Goal: Information Seeking & Learning: Learn about a topic

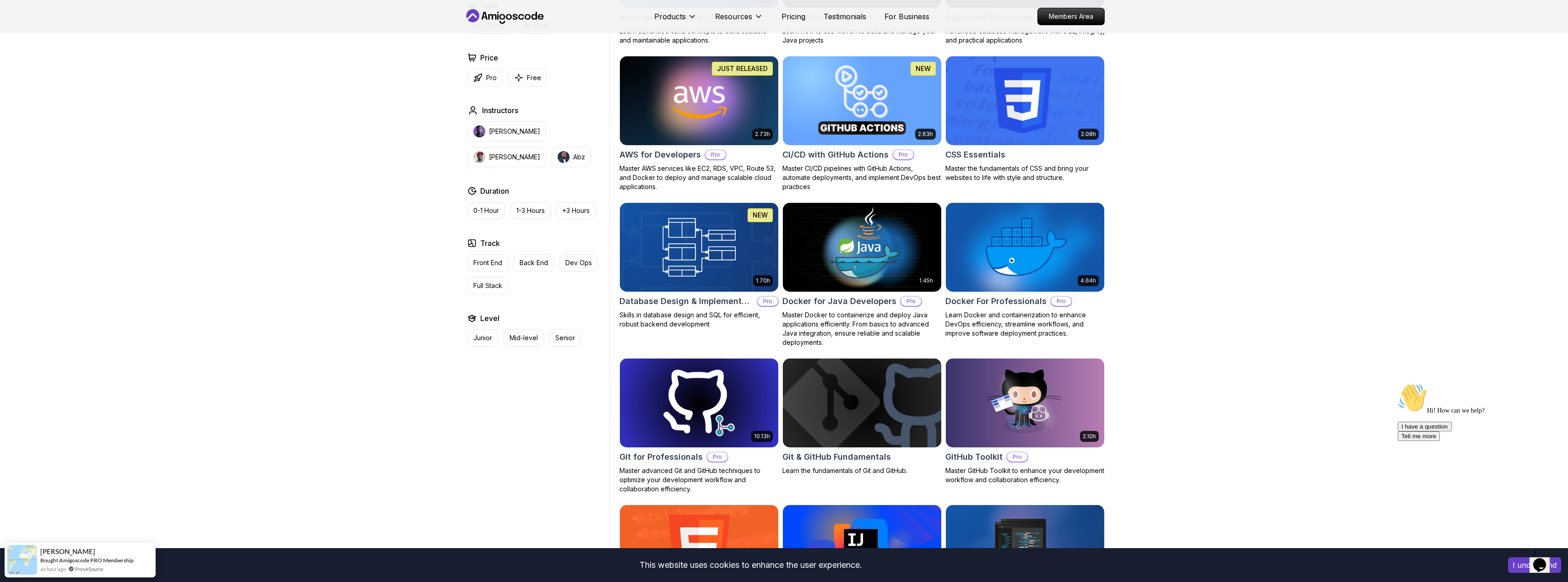
scroll to position [659, 0]
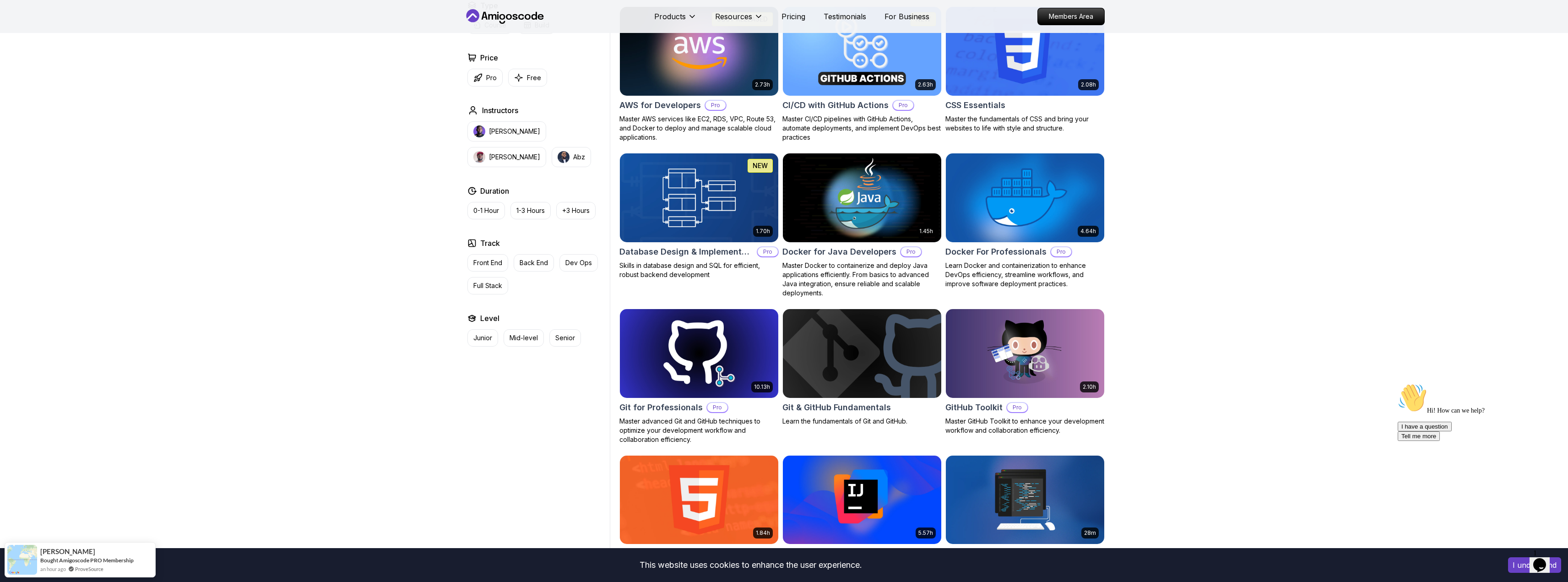
scroll to position [770, 0]
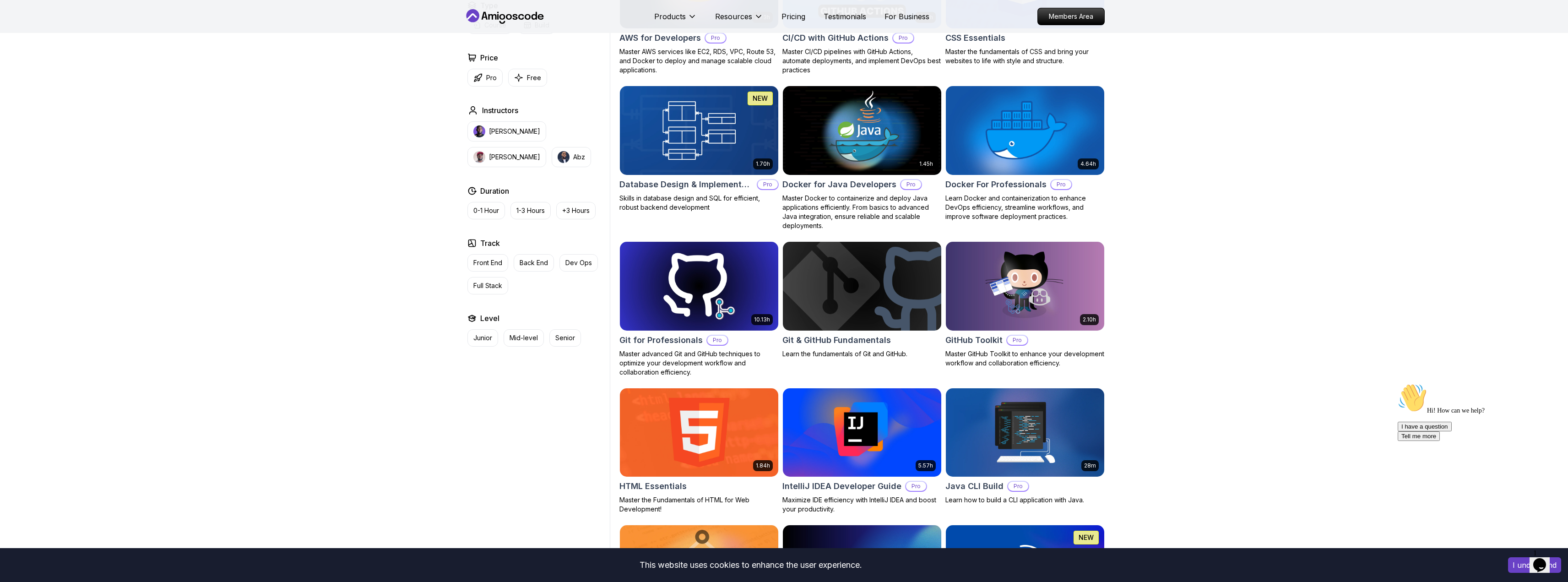
click at [1051, 294] on img at bounding box center [1024, 286] width 166 height 93
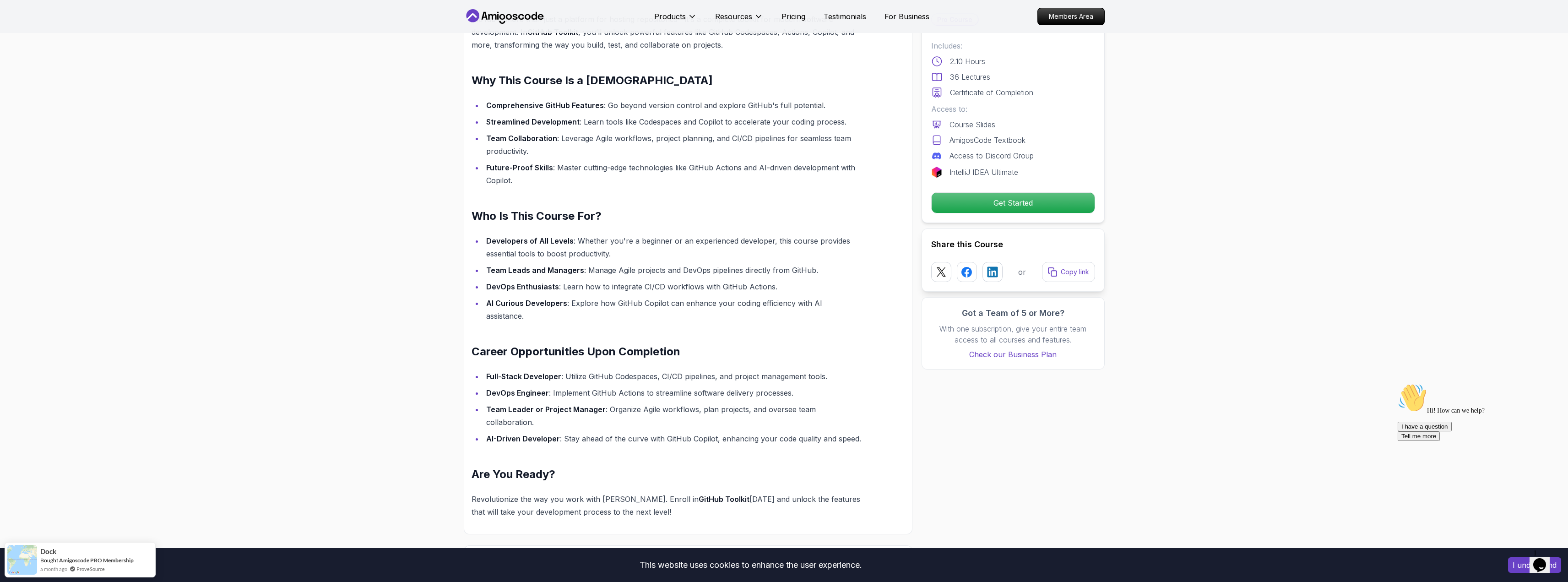
scroll to position [714, 0]
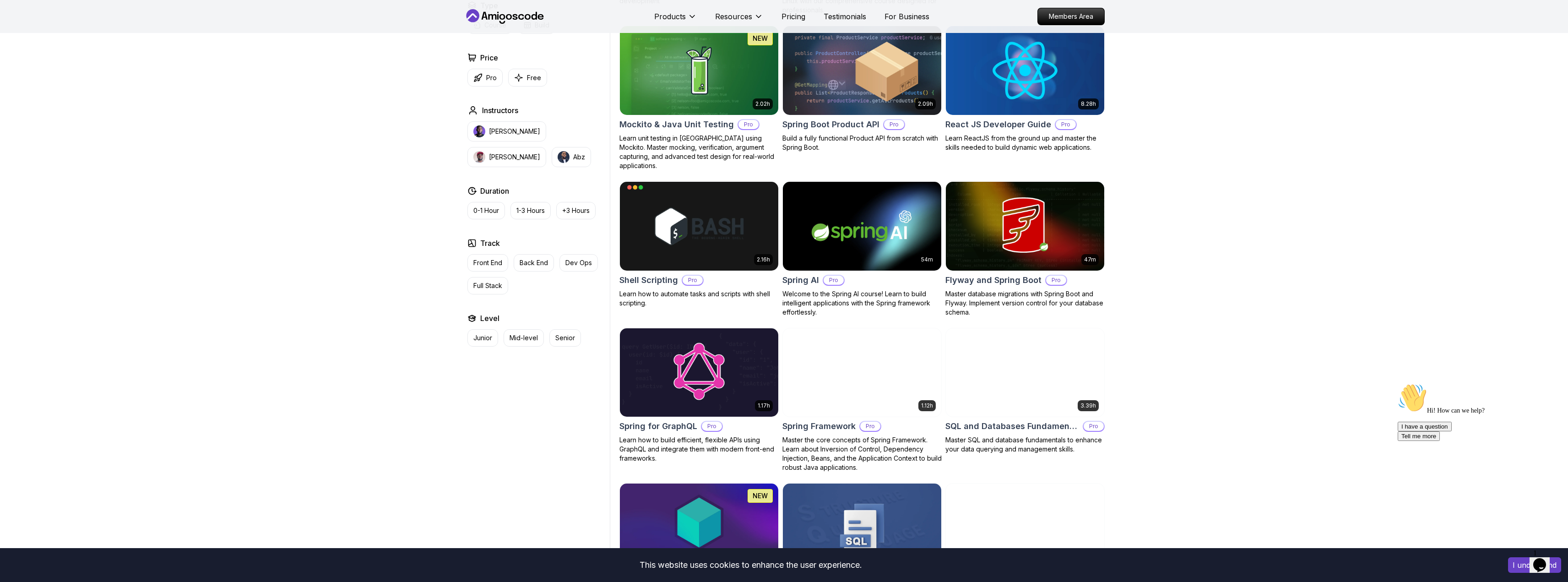
scroll to position [2033, 0]
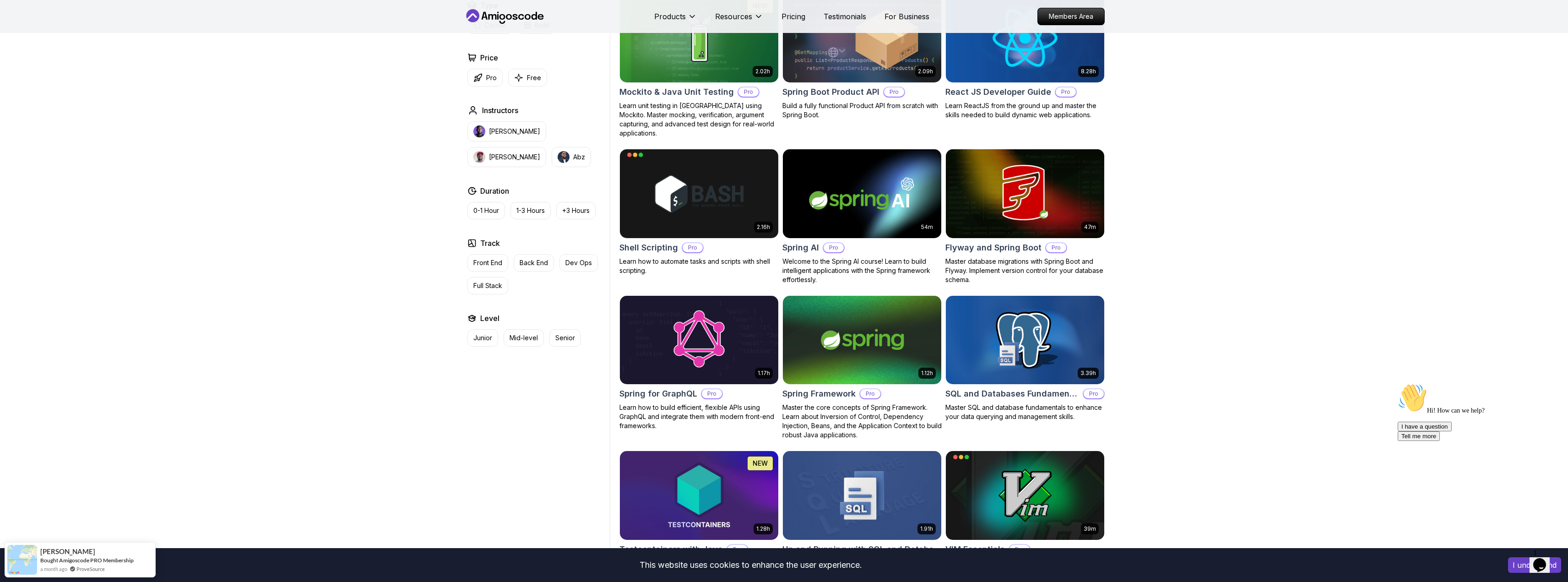
click at [871, 200] on img at bounding box center [861, 193] width 166 height 93
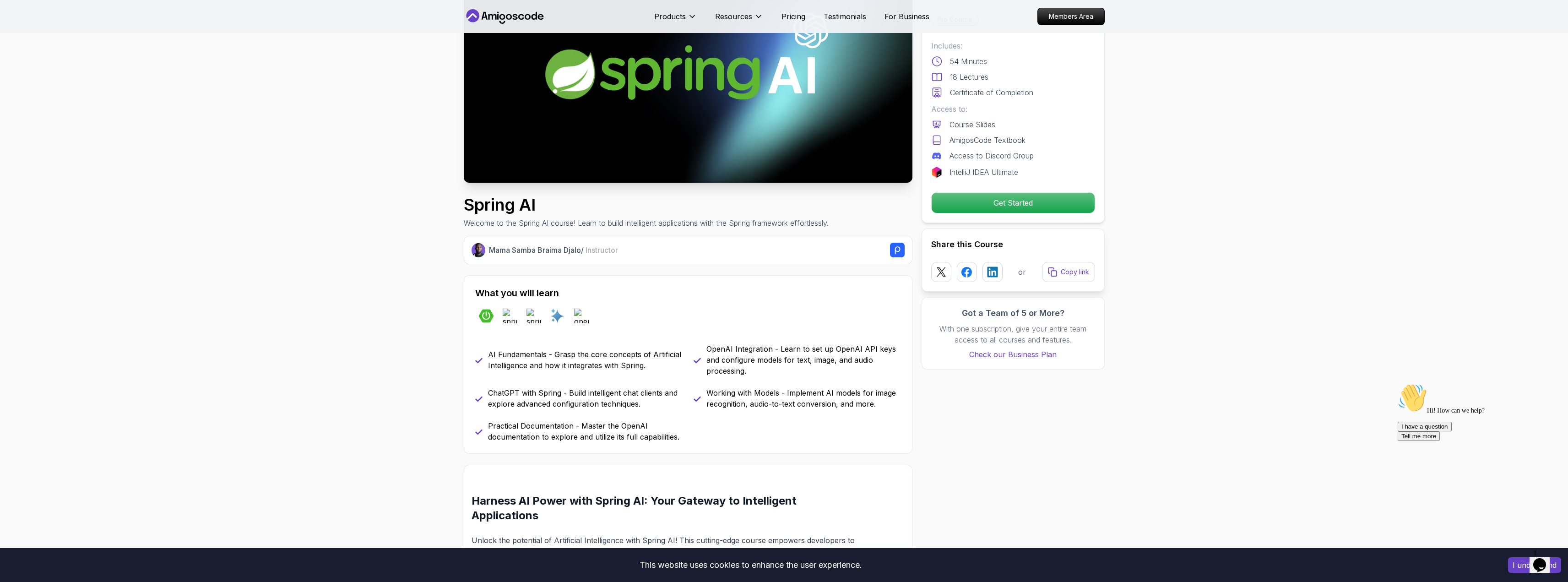
scroll to position [220, 0]
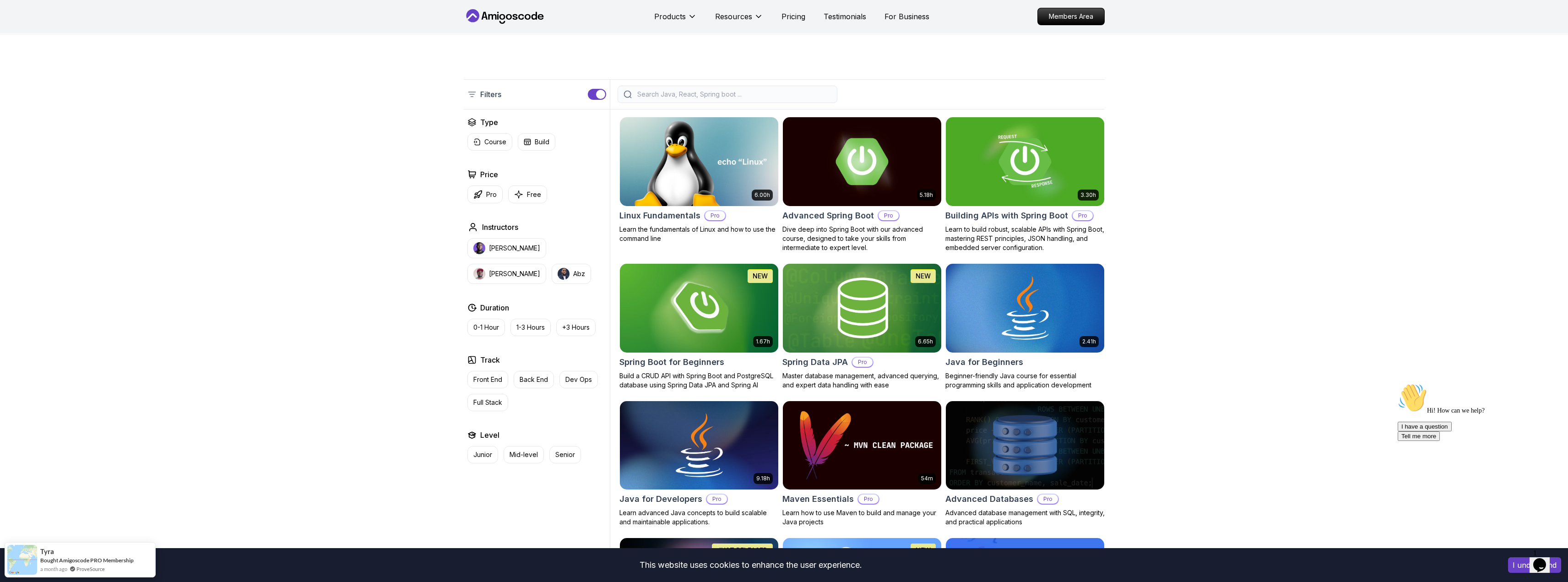
scroll to position [173, 0]
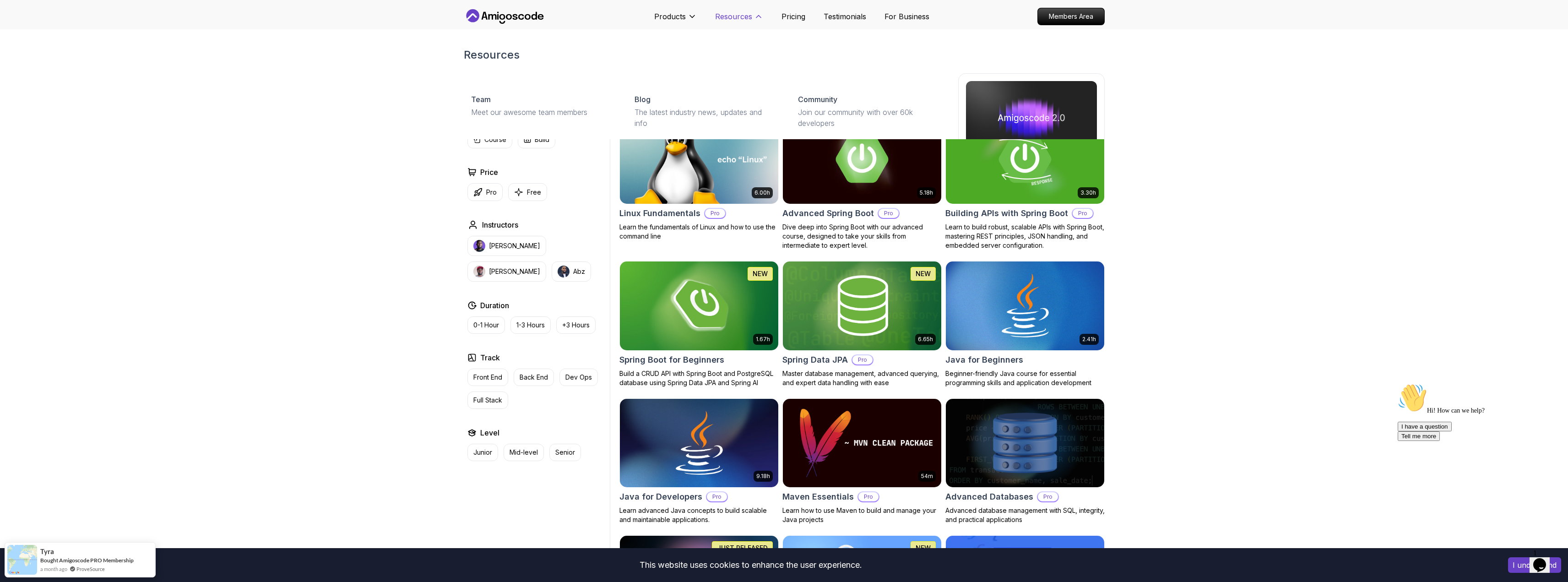
click at [736, 16] on p "Resources" at bounding box center [733, 16] width 37 height 11
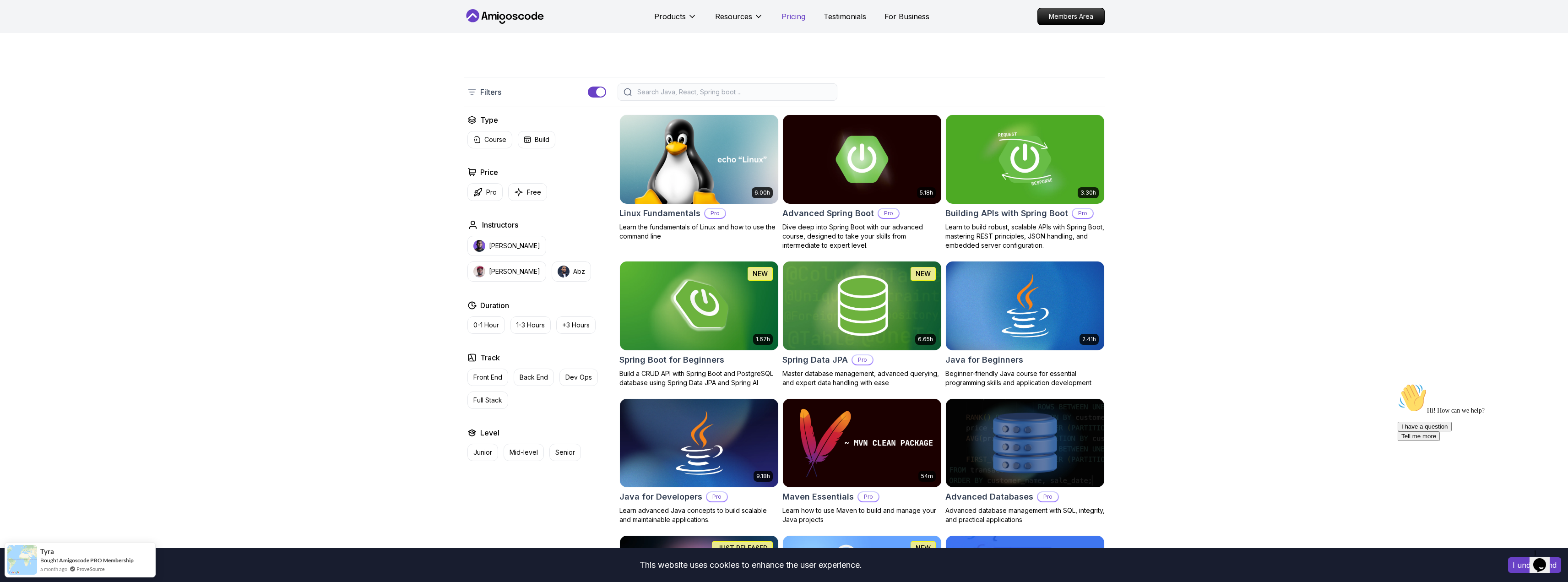
click at [784, 18] on p "Pricing" at bounding box center [793, 16] width 24 height 11
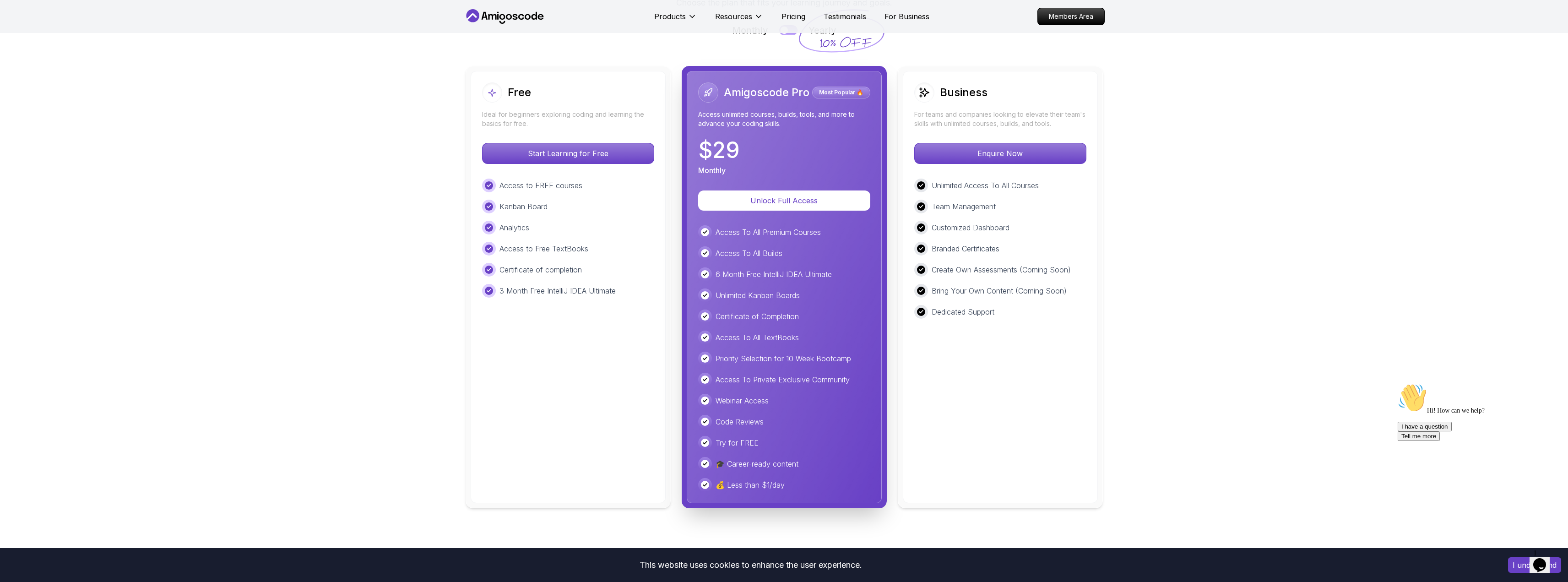
scroll to position [2125, 0]
